Goal: Task Accomplishment & Management: Use online tool/utility

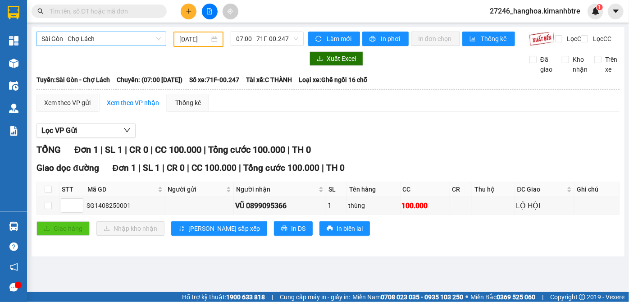
click at [127, 42] on span "Sài Gòn - Chợ Lách" at bounding box center [100, 39] width 119 height 14
drag, startPoint x: 198, startPoint y: 40, endPoint x: 214, endPoint y: 45, distance: 16.8
click at [198, 39] on input "[DATE]" at bounding box center [194, 39] width 30 height 10
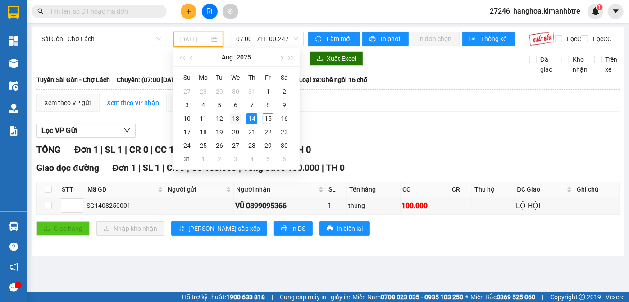
click at [231, 114] on div "13" at bounding box center [235, 118] width 11 height 11
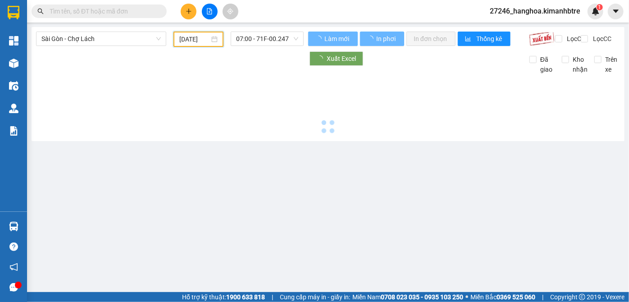
type input "[DATE]"
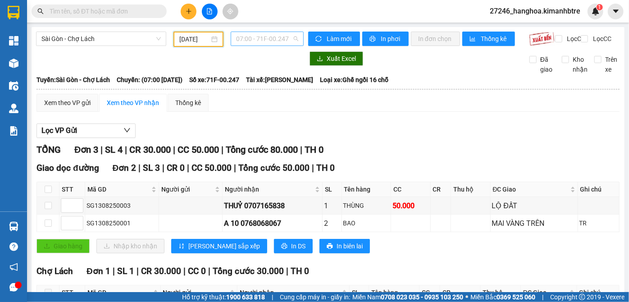
click at [266, 39] on span "07:00 - 71F-00.247" at bounding box center [267, 39] width 62 height 14
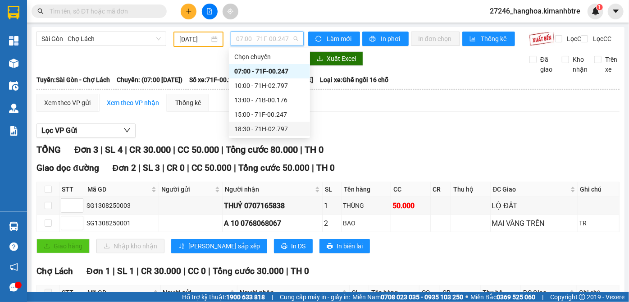
click at [264, 129] on div "18:30 - 71H-02.797" at bounding box center [269, 129] width 70 height 10
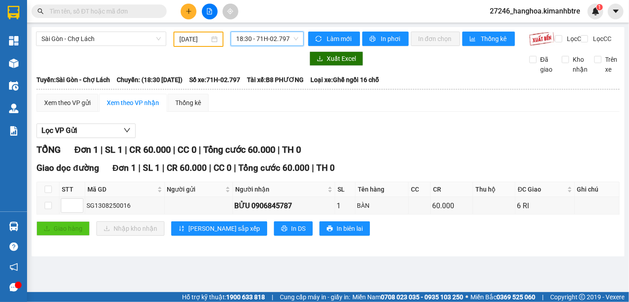
drag, startPoint x: 268, startPoint y: 39, endPoint x: 268, endPoint y: 32, distance: 6.3
click at [268, 34] on span "18:30 - 71H-02.797" at bounding box center [267, 39] width 62 height 14
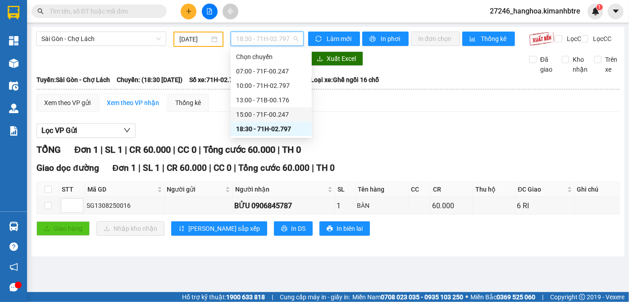
click at [275, 118] on div "15:00 - 71F-00.247" at bounding box center [271, 114] width 70 height 10
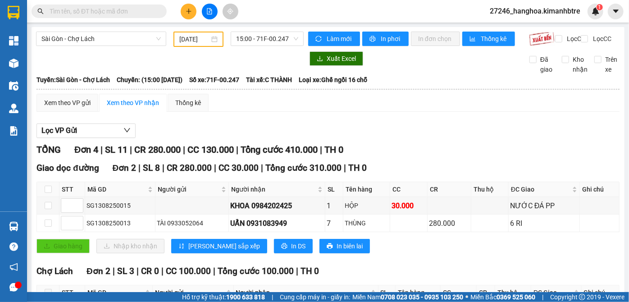
click at [264, 93] on th at bounding box center [328, 89] width 584 height 8
click at [108, 291] on div "Mã GD" at bounding box center [118, 292] width 63 height 10
click at [108, 286] on div "Click to cancel sorting" at bounding box center [116, 280] width 68 height 22
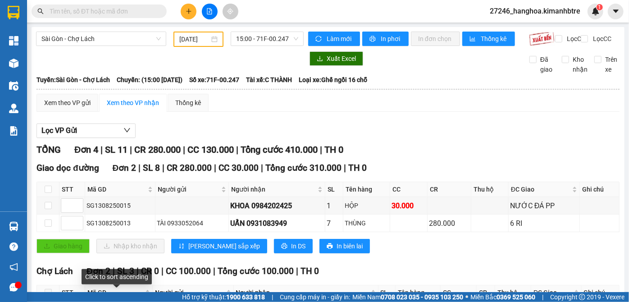
click at [108, 286] on div "Click to sort ascending" at bounding box center [117, 280] width 70 height 22
click at [108, 291] on div "Mã GD" at bounding box center [118, 292] width 63 height 10
click at [108, 286] on div "Click to sort descending" at bounding box center [115, 280] width 73 height 22
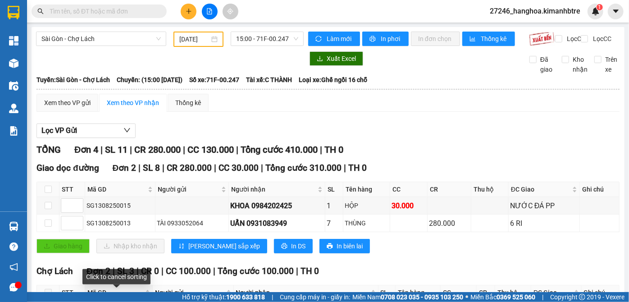
click at [108, 286] on div "Click to cancel sorting" at bounding box center [116, 280] width 68 height 22
click at [108, 291] on div "Mã GD" at bounding box center [118, 292] width 63 height 10
